Goal: Unclear

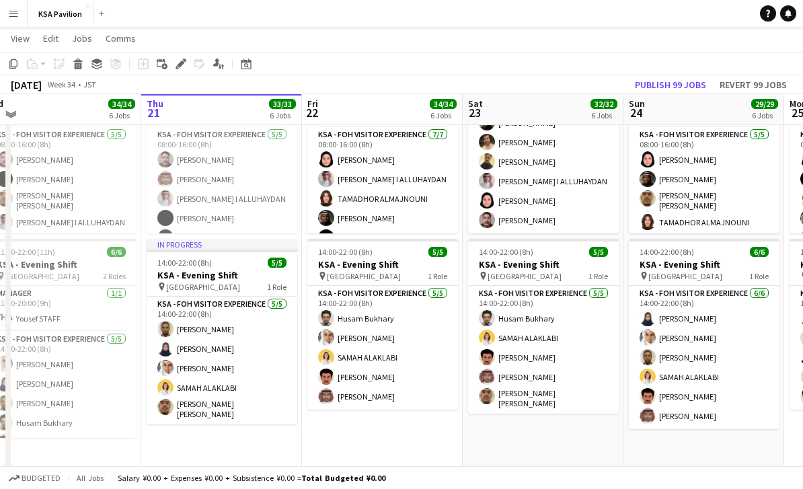
scroll to position [196, 0]
